Goal: Task Accomplishment & Management: Use online tool/utility

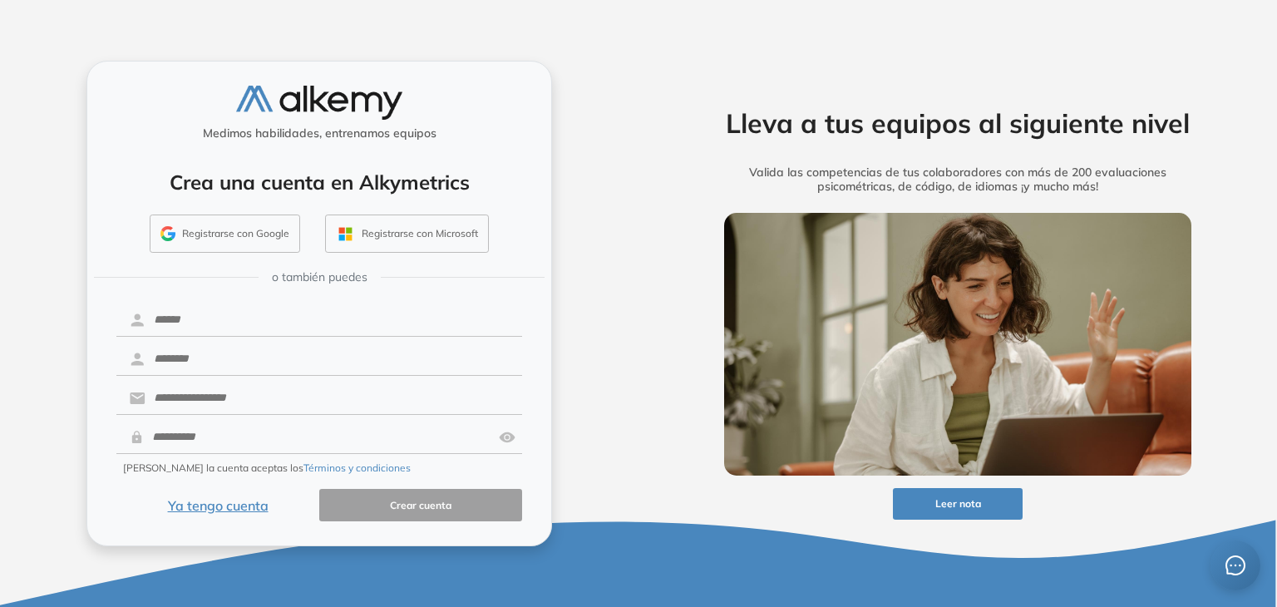
click at [202, 230] on button "Registrarse con Google" at bounding box center [225, 234] width 151 height 38
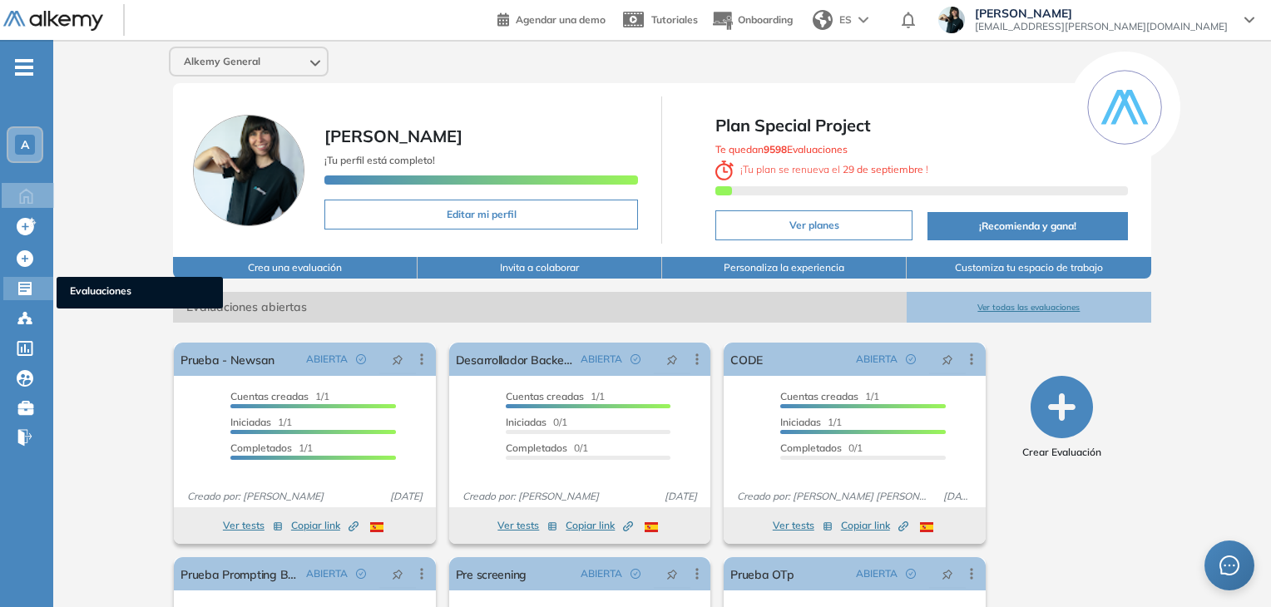
click at [26, 280] on icon at bounding box center [25, 288] width 17 height 17
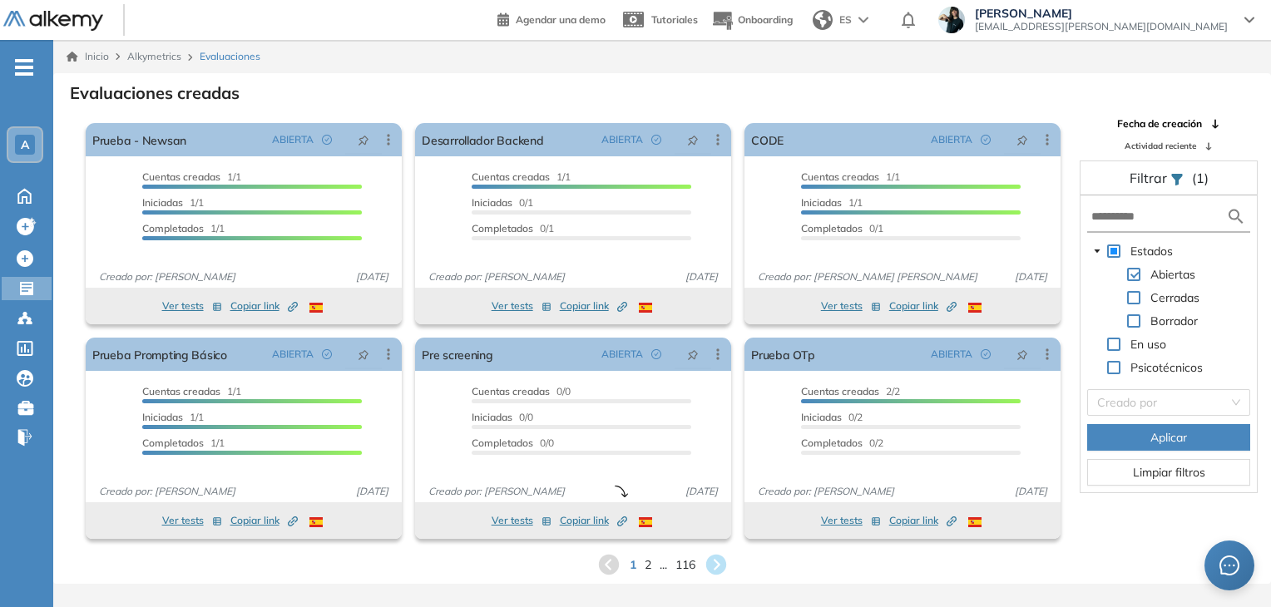
click at [1131, 294] on span at bounding box center [1133, 297] width 13 height 13
click at [1111, 219] on input "text" at bounding box center [1158, 216] width 135 height 17
type input "**"
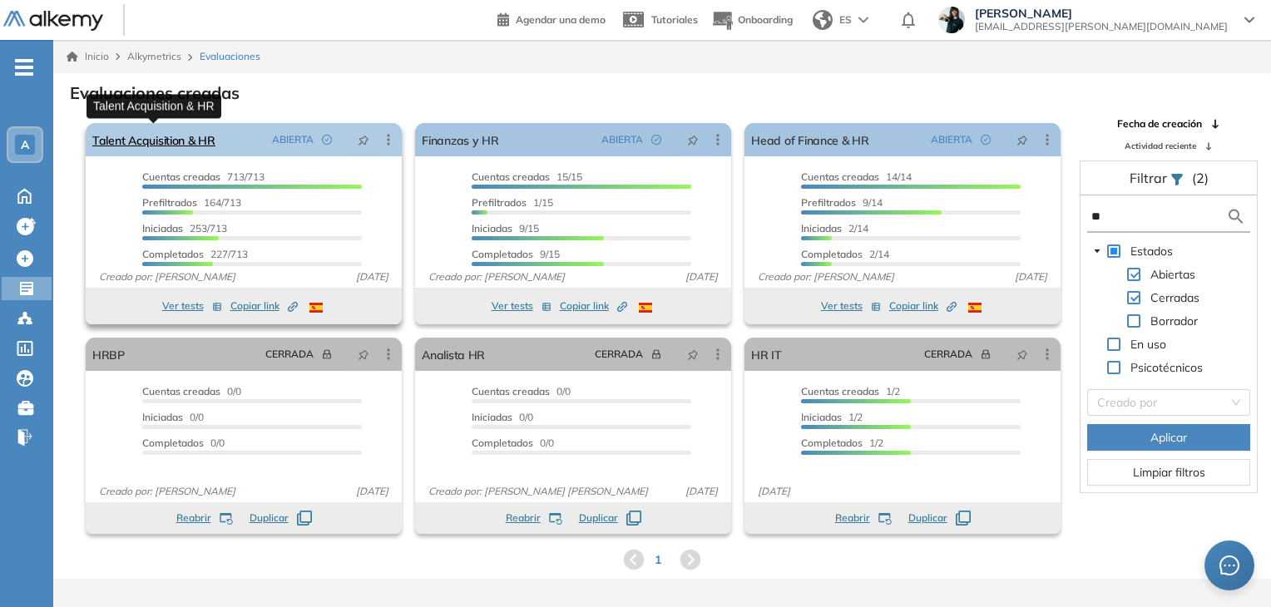
click at [203, 145] on link "Talent Acquisition & HR" at bounding box center [153, 139] width 123 height 33
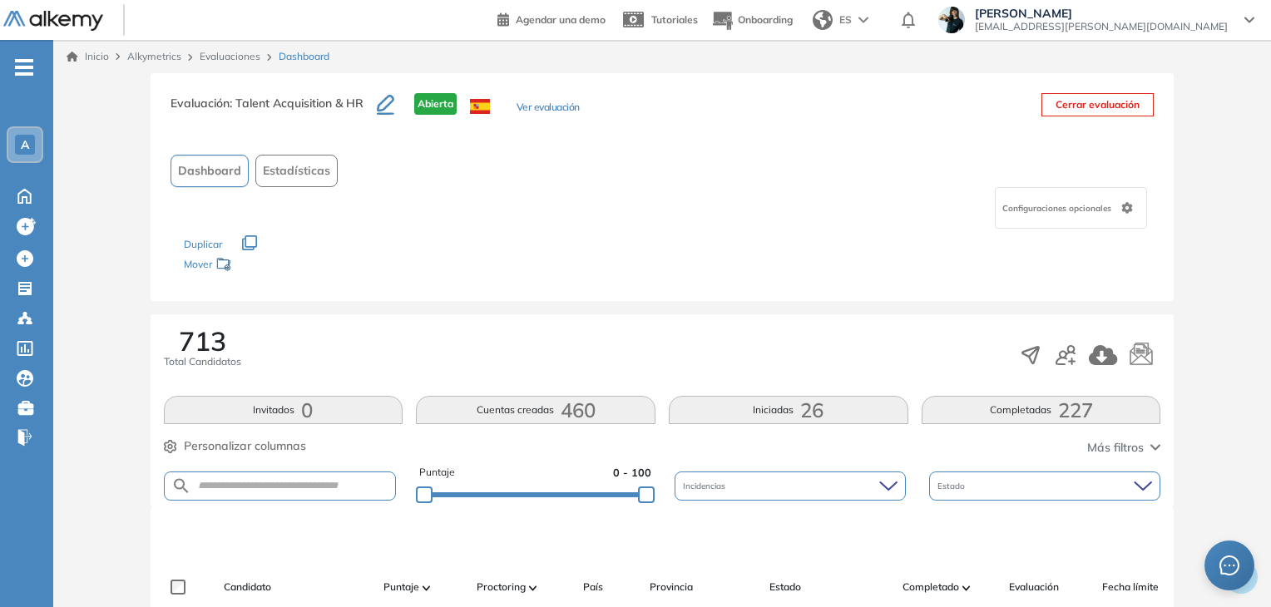
click at [1060, 103] on button "Cerrar evaluación" at bounding box center [1097, 104] width 112 height 23
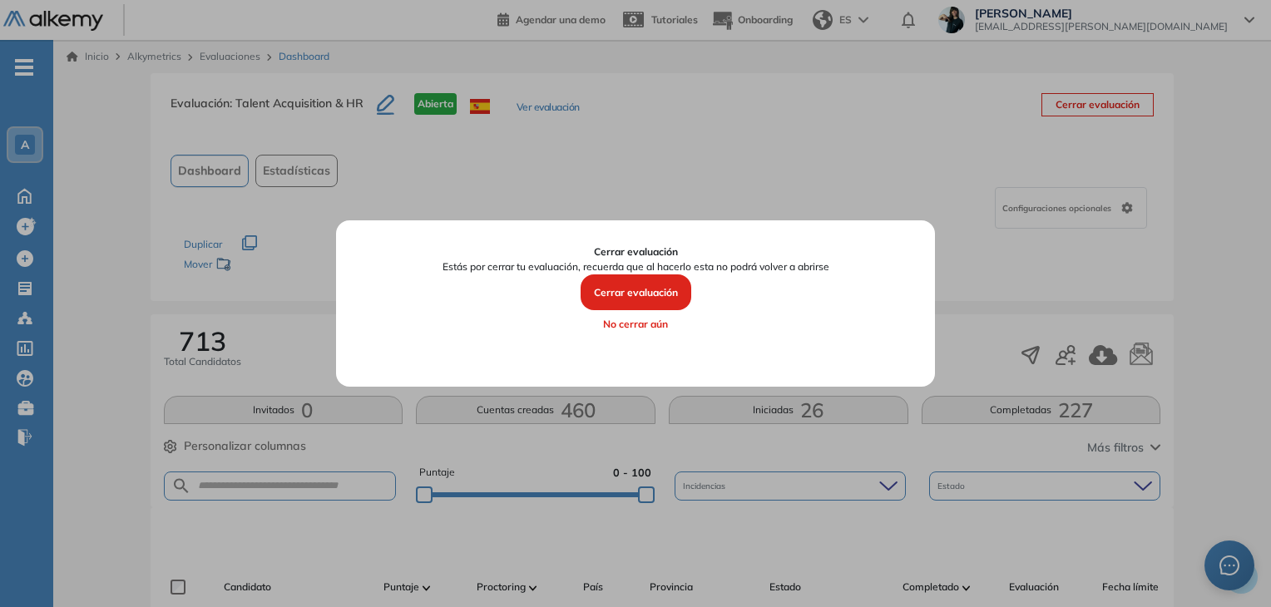
click at [650, 281] on button "Cerrar evaluación" at bounding box center [636, 292] width 111 height 37
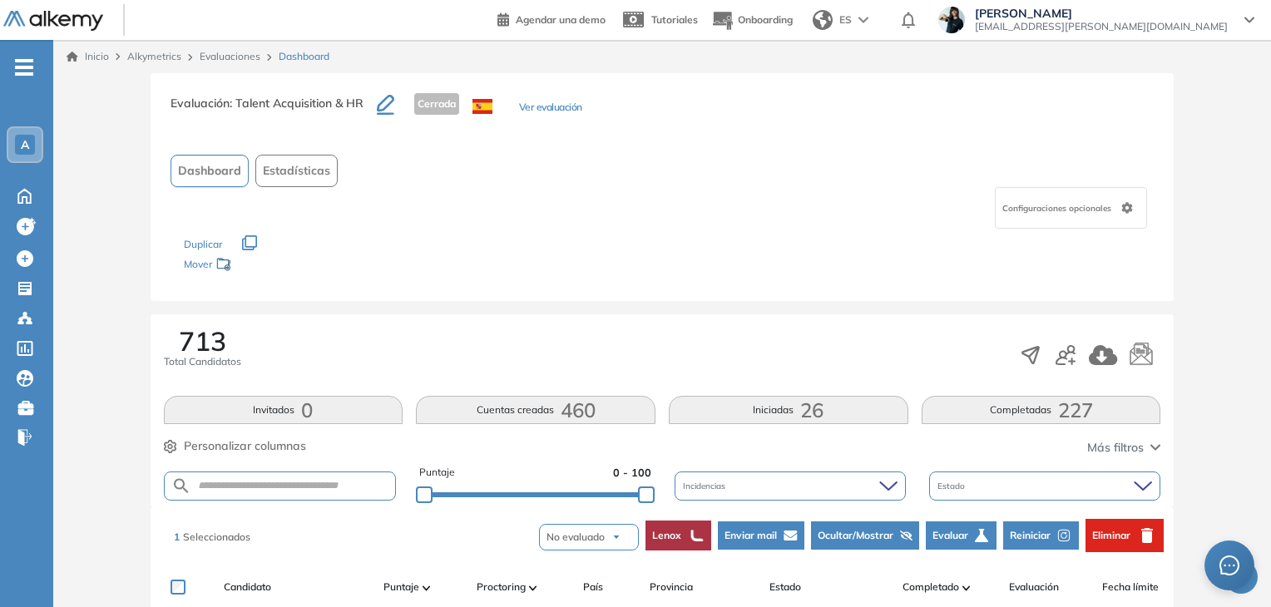
scroll to position [326, 0]
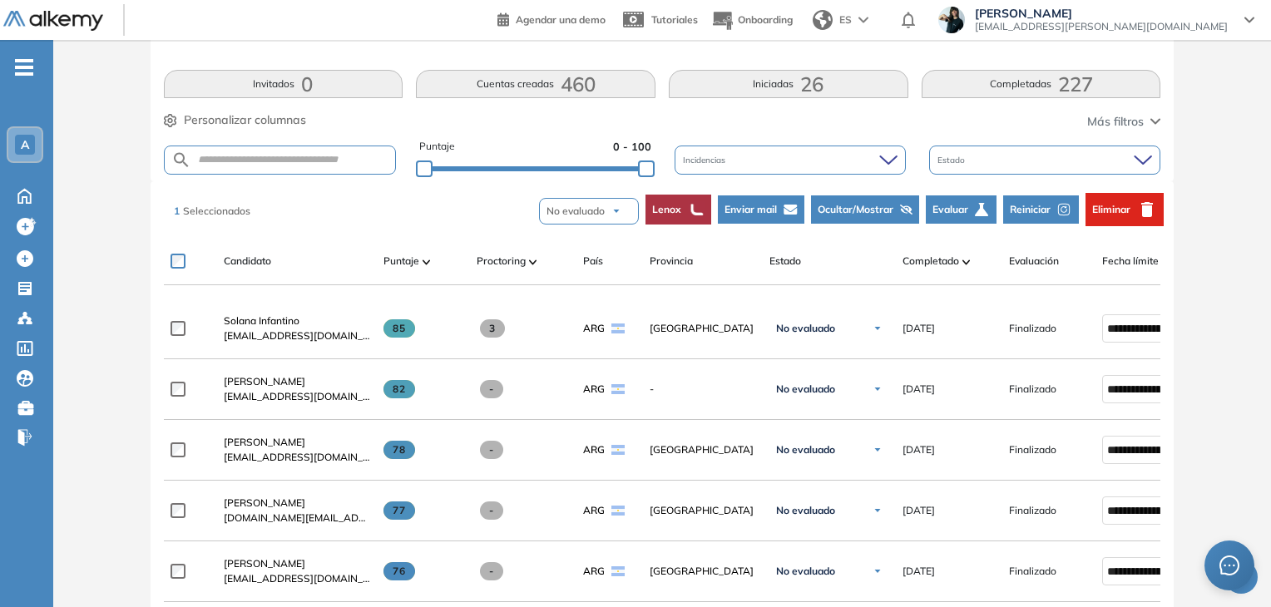
click at [432, 257] on div "Puntaje" at bounding box center [423, 261] width 80 height 20
click at [427, 259] on img at bounding box center [426, 261] width 8 height 5
click at [1145, 117] on button "Más filtros" at bounding box center [1123, 121] width 73 height 17
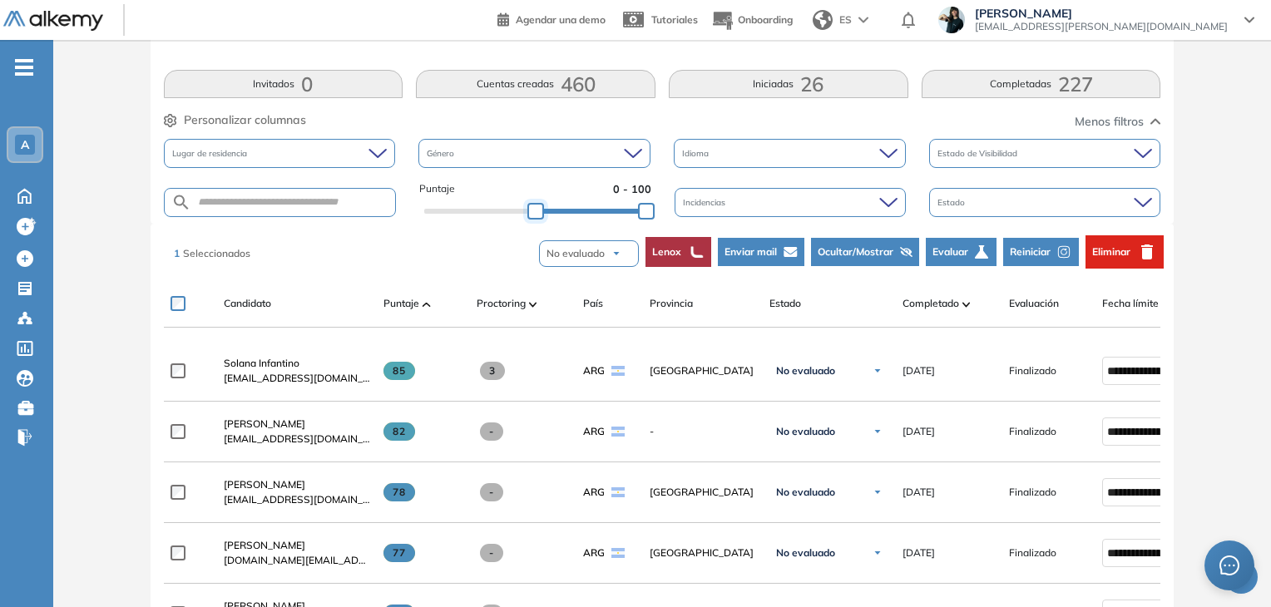
drag, startPoint x: 432, startPoint y: 210, endPoint x: 559, endPoint y: 210, distance: 126.4
click at [544, 210] on div at bounding box center [535, 211] width 17 height 17
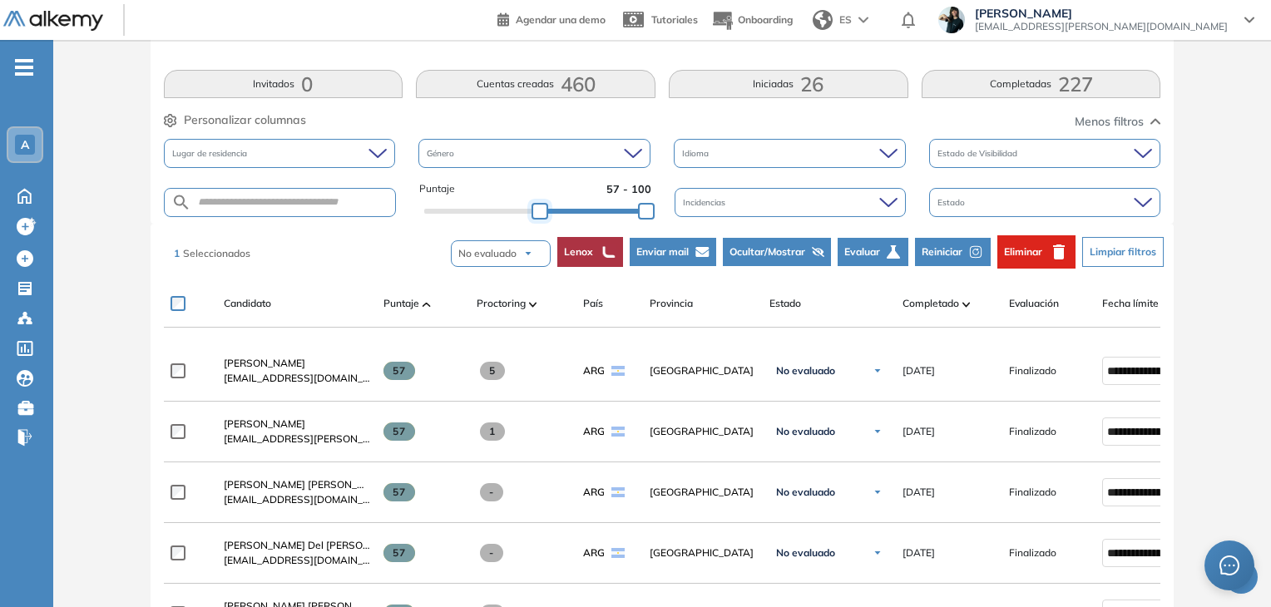
drag, startPoint x: 546, startPoint y: 210, endPoint x: 535, endPoint y: 214, distance: 11.3
click at [535, 214] on div at bounding box center [539, 211] width 17 height 17
drag, startPoint x: 535, startPoint y: 214, endPoint x: 522, endPoint y: 215, distance: 12.5
click at [522, 215] on div at bounding box center [526, 211] width 17 height 17
drag, startPoint x: 529, startPoint y: 207, endPoint x: 541, endPoint y: 204, distance: 12.1
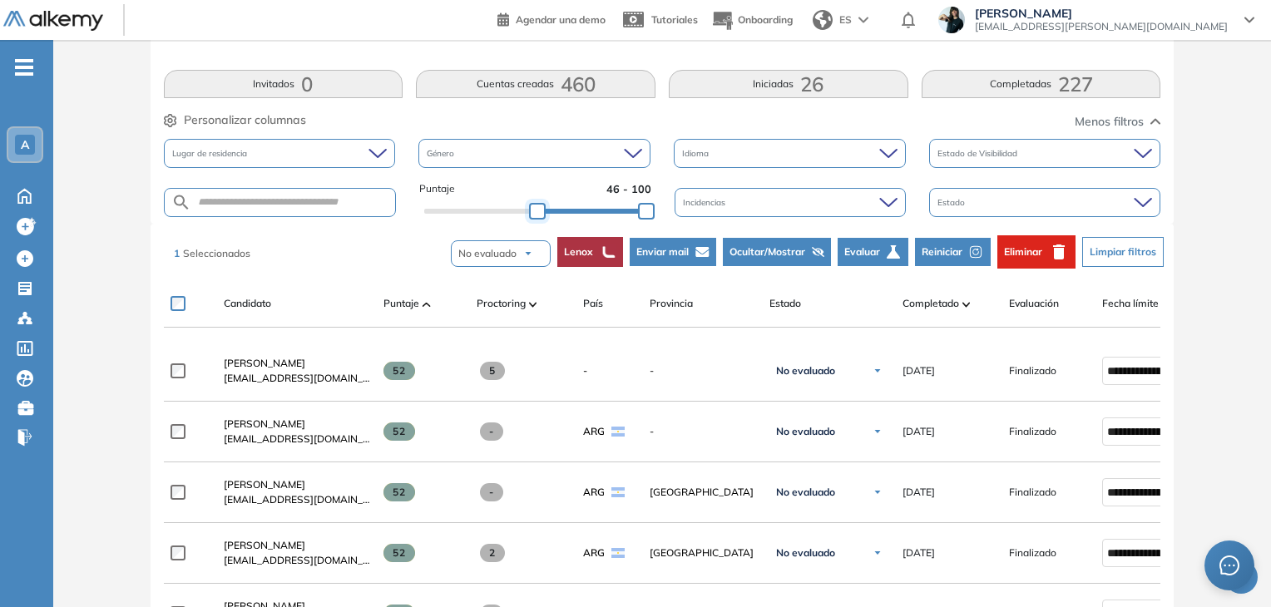
click at [541, 204] on div at bounding box center [537, 211] width 17 height 17
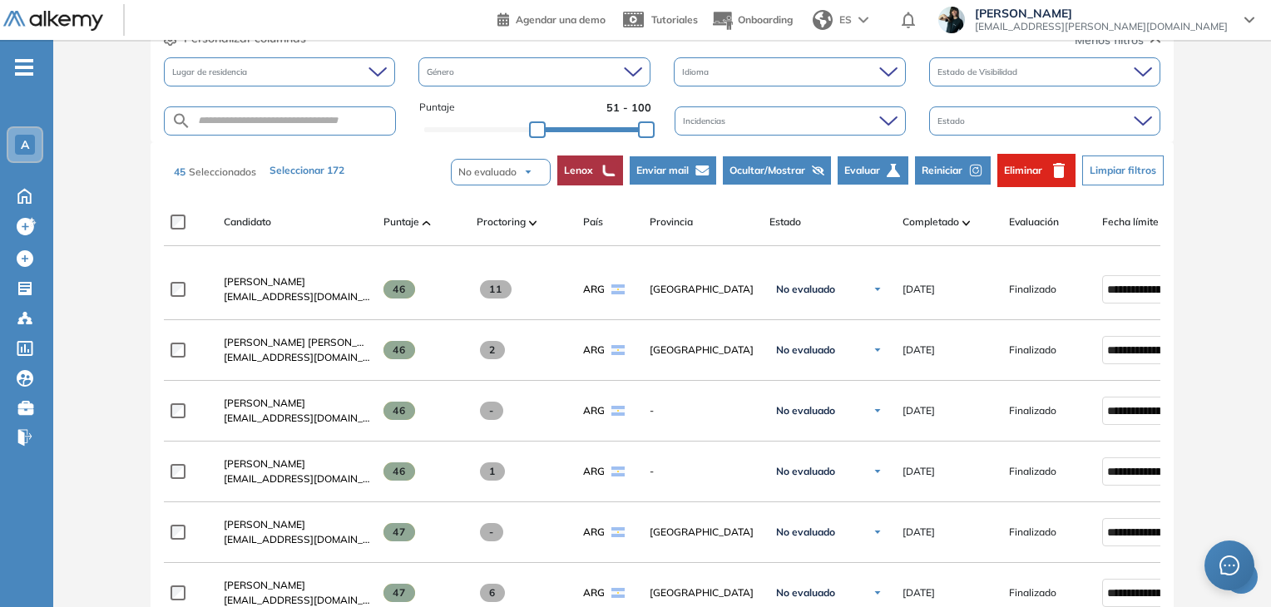
scroll to position [409, 0]
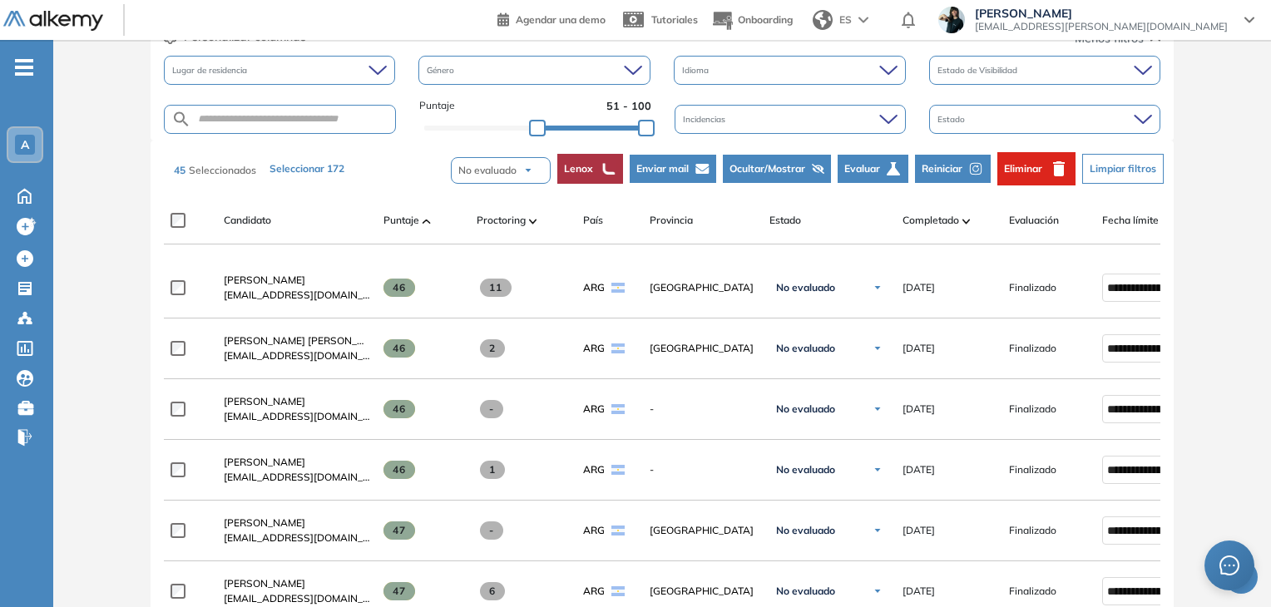
click at [1114, 166] on button "Limpiar filtros" at bounding box center [1123, 169] width 82 height 30
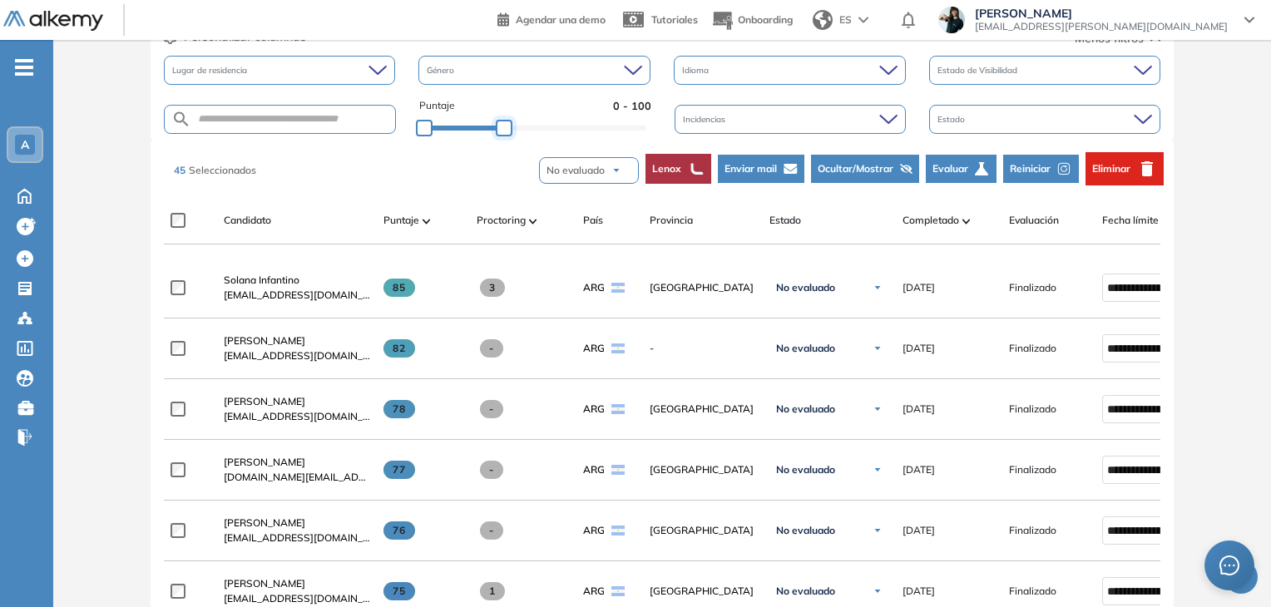
drag, startPoint x: 642, startPoint y: 132, endPoint x: 500, endPoint y: 147, distance: 143.0
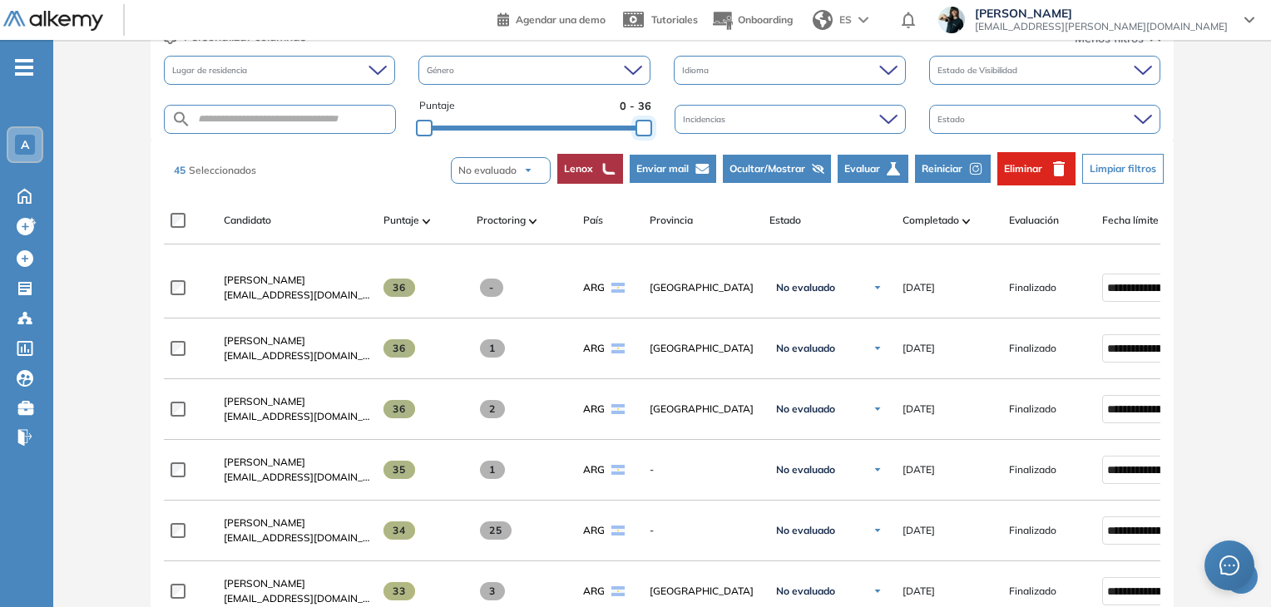
drag, startPoint x: 509, startPoint y: 128, endPoint x: 682, endPoint y: 116, distance: 173.4
click at [682, 116] on div "Puntaje 0 - 36 Incidencias Estado" at bounding box center [662, 119] width 997 height 42
drag, startPoint x: 423, startPoint y: 125, endPoint x: 536, endPoint y: 144, distance: 113.9
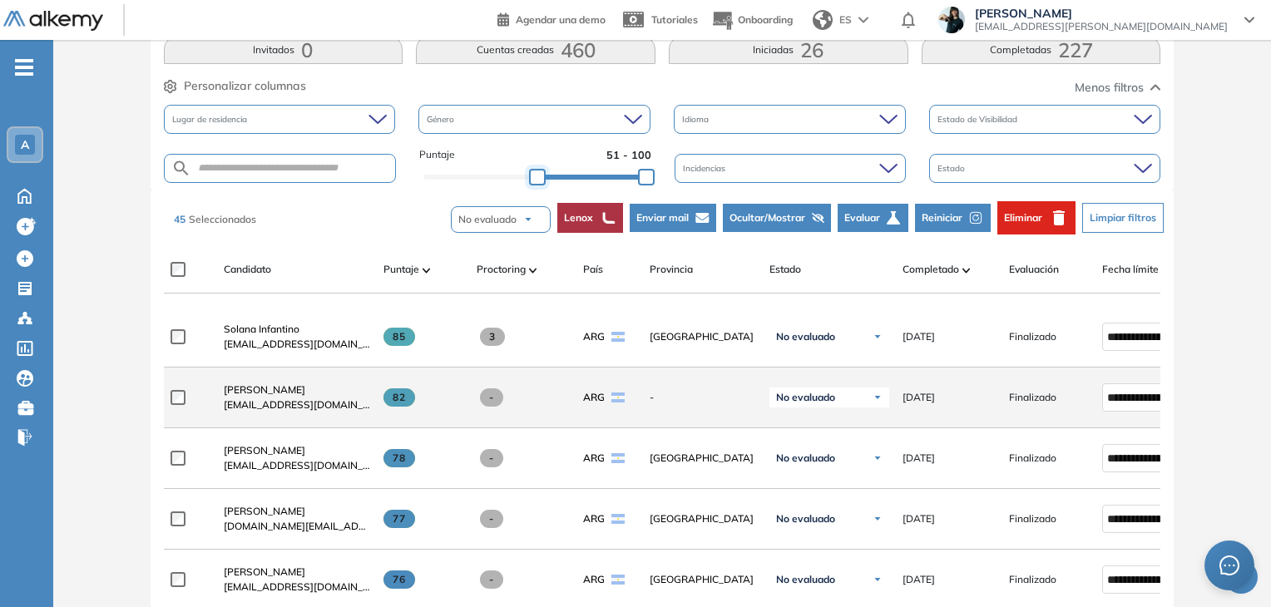
scroll to position [359, 0]
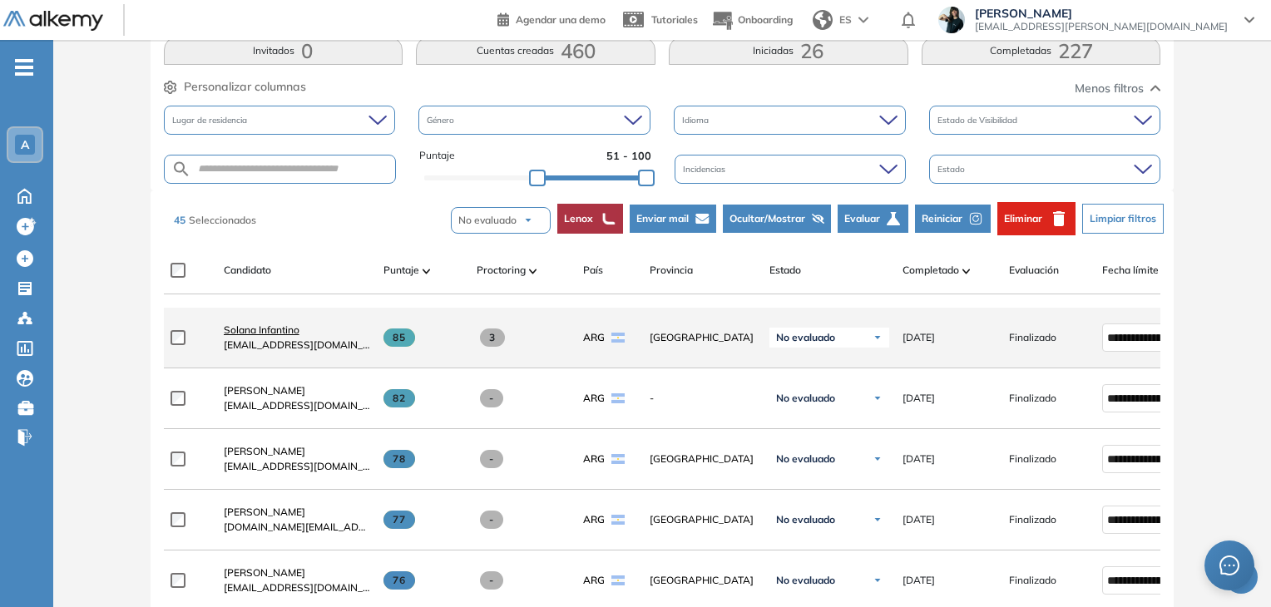
click at [272, 333] on span "Solana Infantino" at bounding box center [262, 330] width 76 height 12
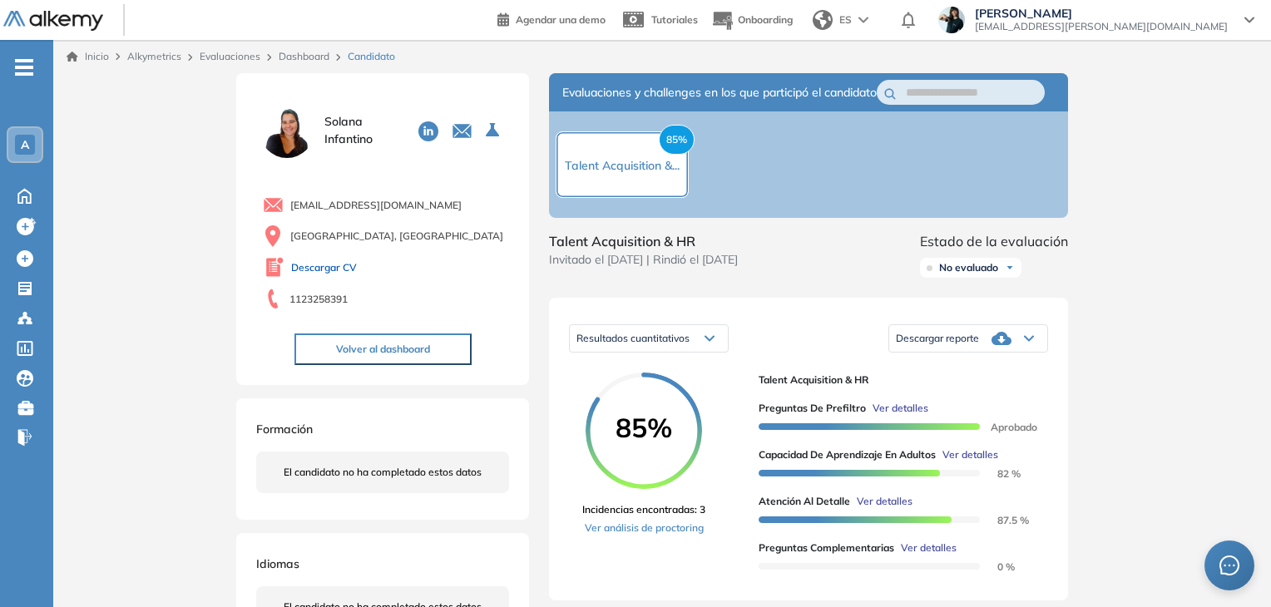
click at [322, 264] on link "Descargar CV" at bounding box center [324, 267] width 66 height 15
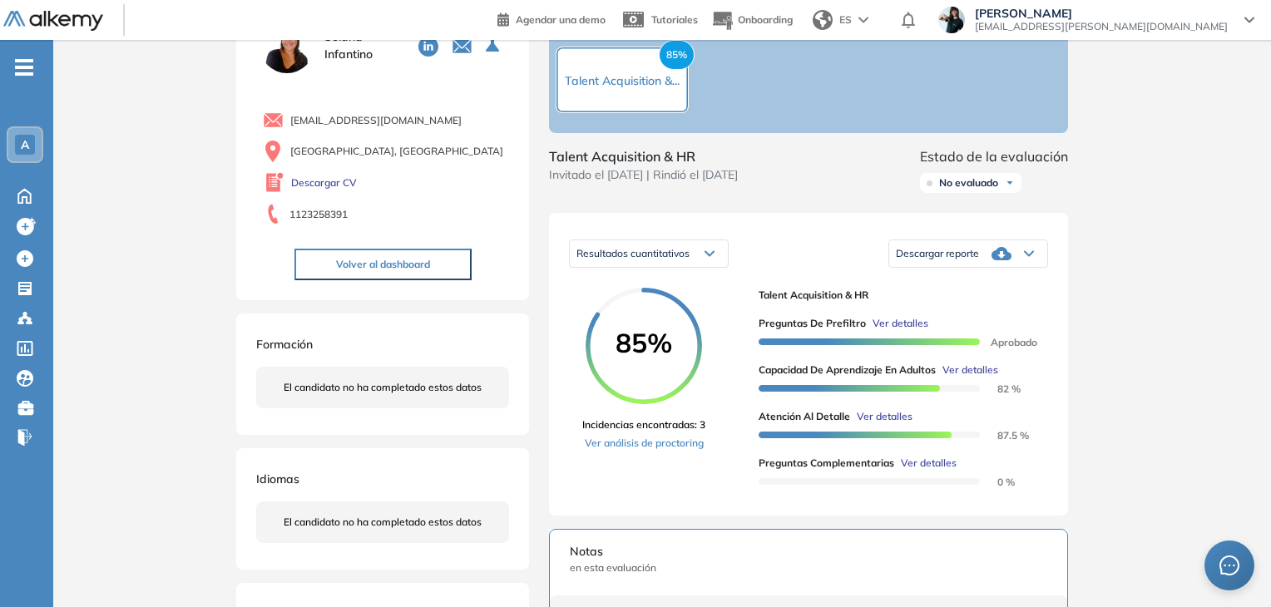
scroll to position [91, 0]
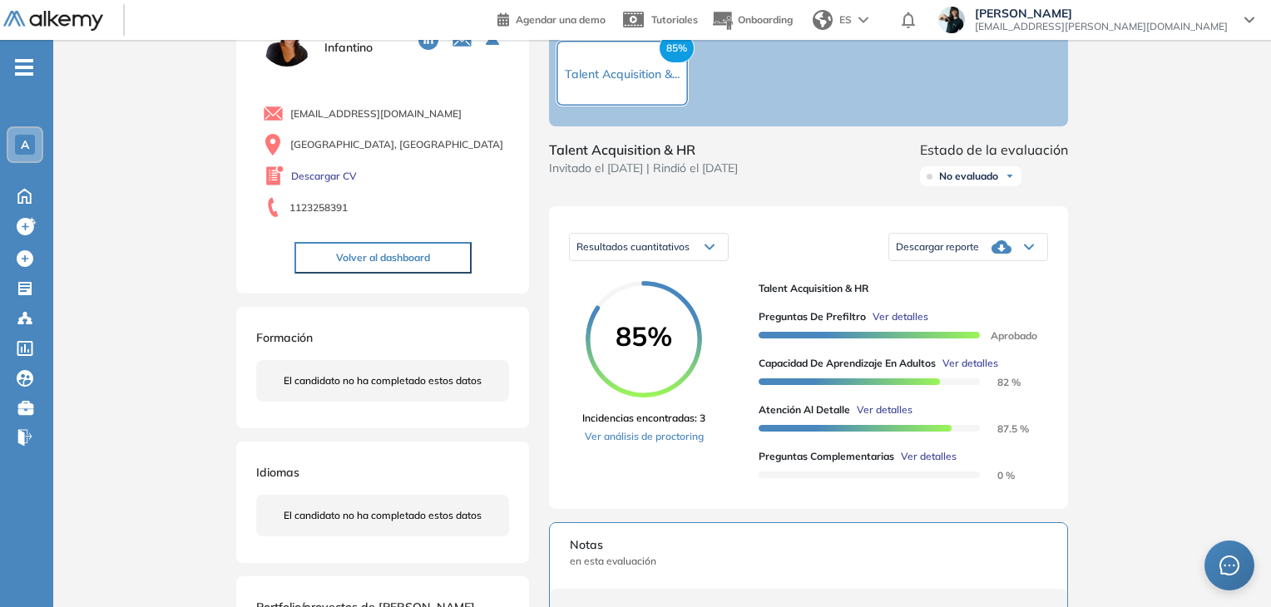
click at [882, 324] on span "Ver detalles" at bounding box center [900, 316] width 56 height 15
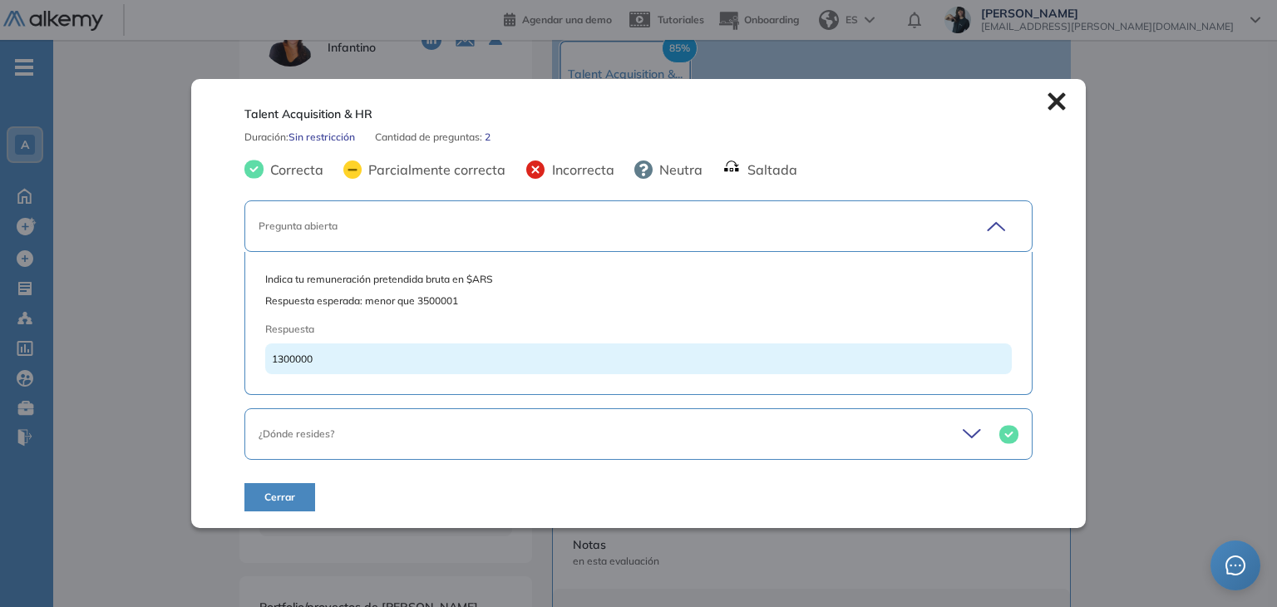
click at [1048, 101] on icon at bounding box center [1057, 101] width 18 height 18
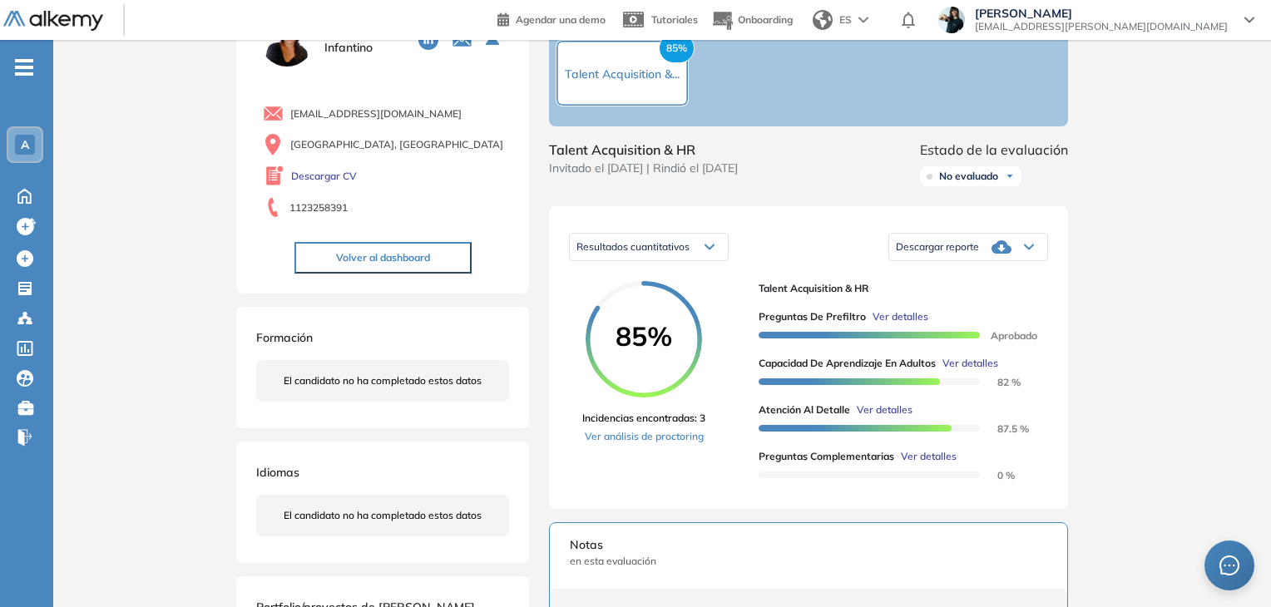
scroll to position [0, 0]
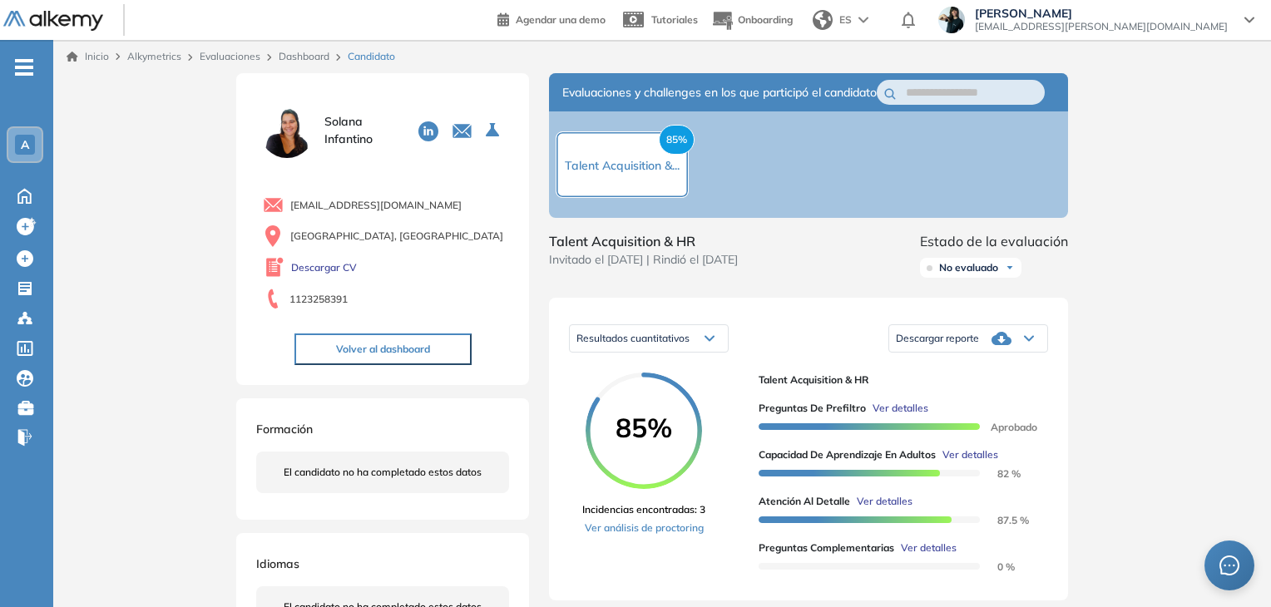
click at [225, 56] on link "Evaluaciones" at bounding box center [230, 56] width 61 height 12
